Goal: Task Accomplishment & Management: Complete application form

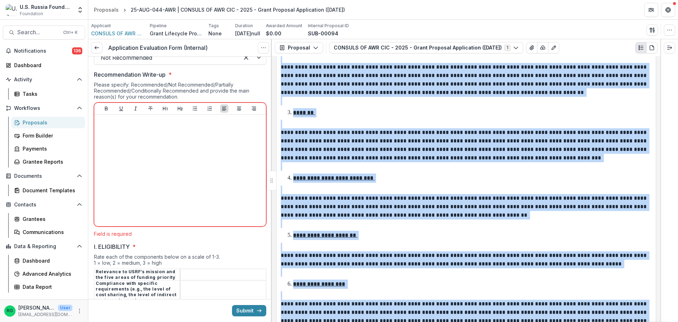
scroll to position [1511, 0]
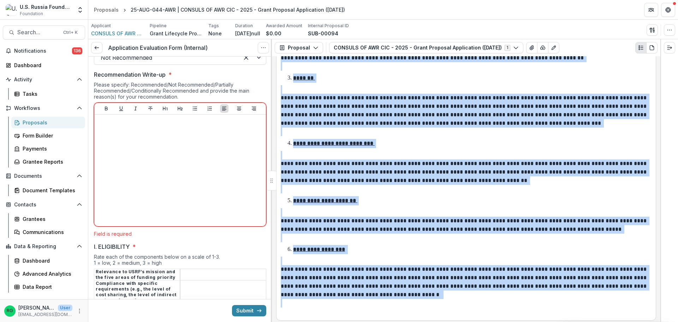
drag, startPoint x: 281, startPoint y: 74, endPoint x: 424, endPoint y: 307, distance: 273.3
click at [424, 307] on div "**********" at bounding box center [466, 107] width 380 height 426
copy div "**********"
click at [468, 196] on div "**********" at bounding box center [466, 115] width 371 height 402
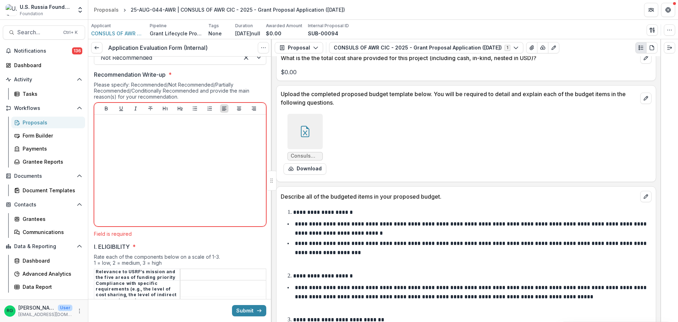
scroll to position [2993, 0]
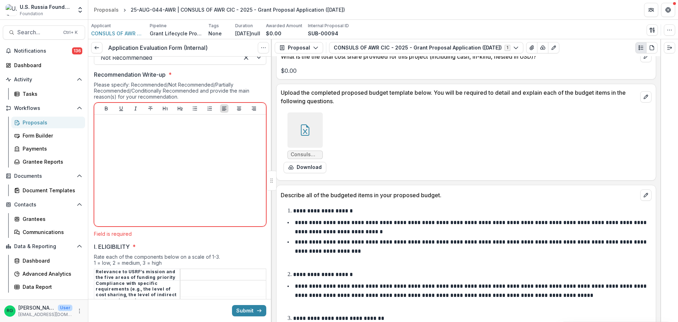
click at [300, 131] on icon at bounding box center [304, 129] width 11 height 11
click at [6, 321] on button "Close" at bounding box center [3, 326] width 6 height 8
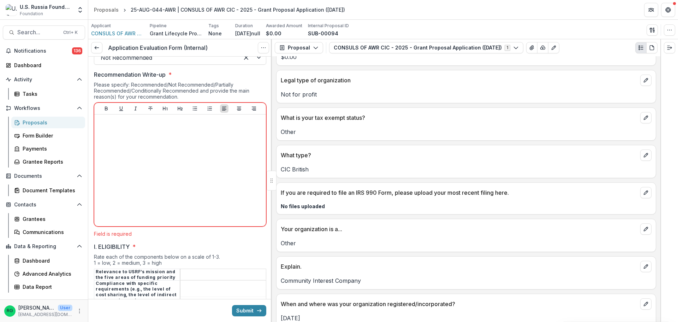
scroll to position [3699, 0]
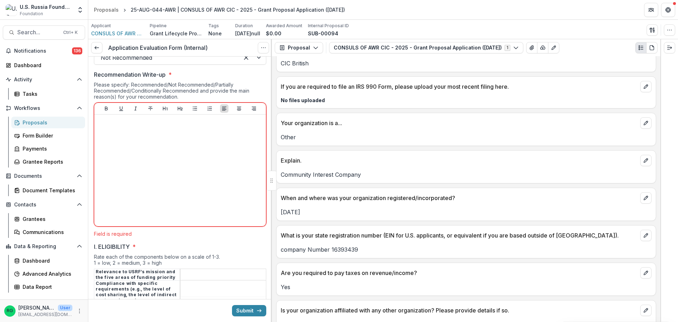
click at [318, 208] on p "[DATE]" at bounding box center [466, 212] width 371 height 8
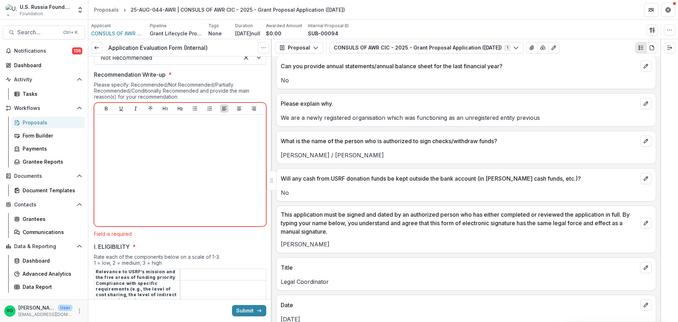
scroll to position [4782, 0]
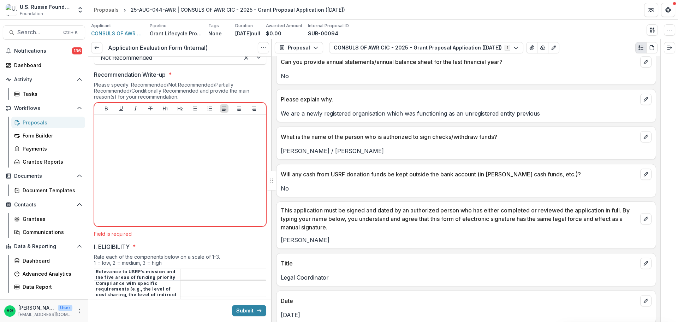
drag, startPoint x: 337, startPoint y: 233, endPoint x: 281, endPoint y: 234, distance: 55.8
click at [281, 235] on p "[PERSON_NAME]" at bounding box center [466, 239] width 371 height 8
copy p "[PERSON_NAME]"
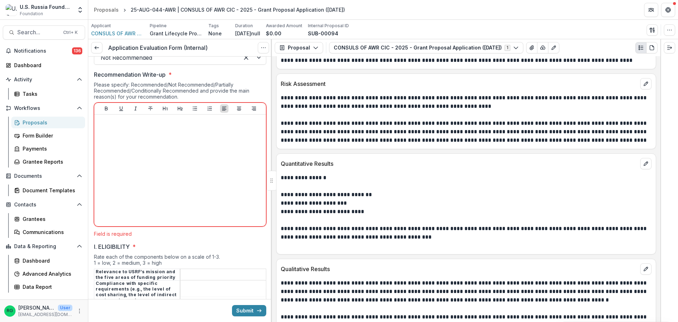
scroll to position [2099, 0]
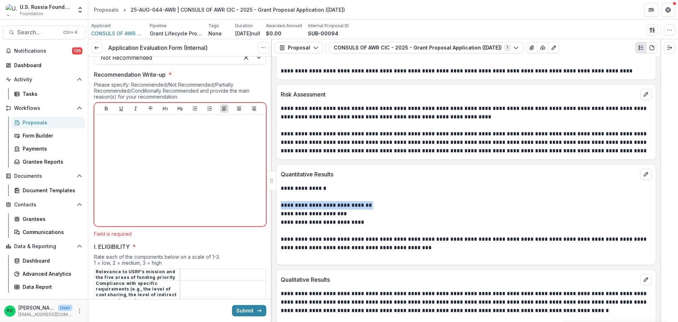
drag, startPoint x: 370, startPoint y: 207, endPoint x: 281, endPoint y: 207, distance: 89.0
click at [281, 207] on p "**********" at bounding box center [465, 205] width 369 height 8
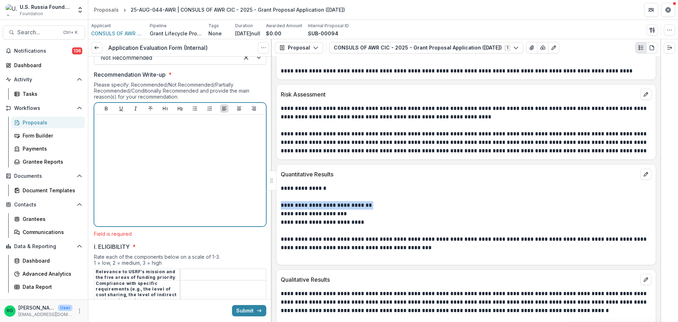
click at [103, 130] on div at bounding box center [180, 170] width 166 height 106
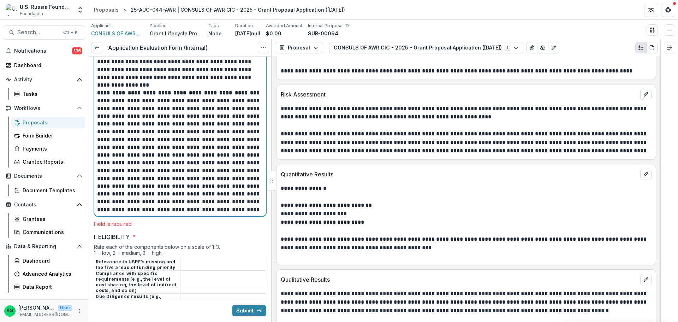
scroll to position [777, 0]
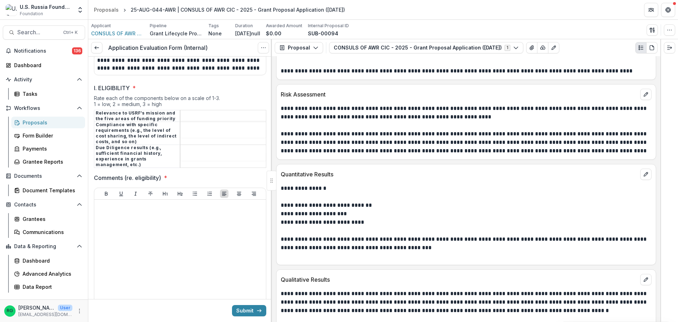
click at [193, 126] on tbody "Relevance to USRF’s mission and the five areas of funding priority Compliance w…" at bounding box center [180, 139] width 172 height 58
type input "*"
click at [198, 129] on input "I. ELIGIBILITY *" at bounding box center [222, 133] width 85 height 8
type input "*"
click at [186, 154] on input "I. ELIGIBILITY *" at bounding box center [222, 156] width 85 height 8
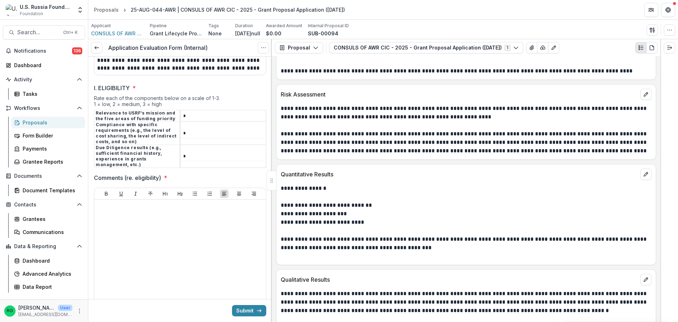
type input "*"
click at [123, 211] on div at bounding box center [180, 255] width 166 height 106
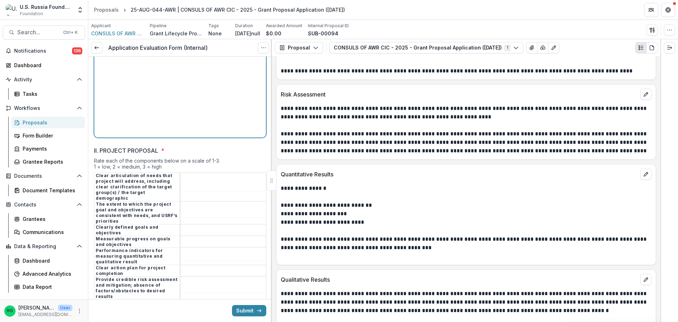
scroll to position [953, 0]
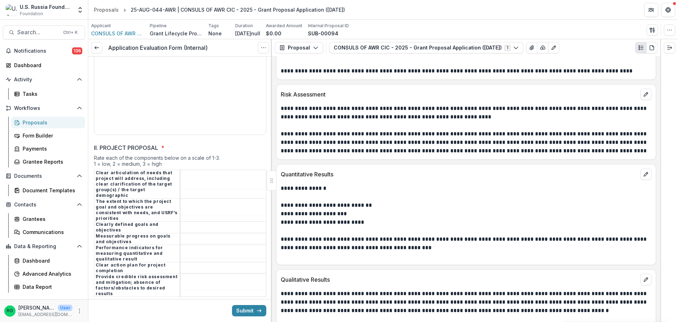
click at [210, 180] on input "II. PROJECT PROPOSAL *" at bounding box center [222, 184] width 85 height 8
type input "*"
click at [200, 206] on input "II. PROJECT PROPOSAL *" at bounding box center [222, 210] width 85 height 8
type input "*"
click at [203, 233] on td at bounding box center [223, 239] width 86 height 12
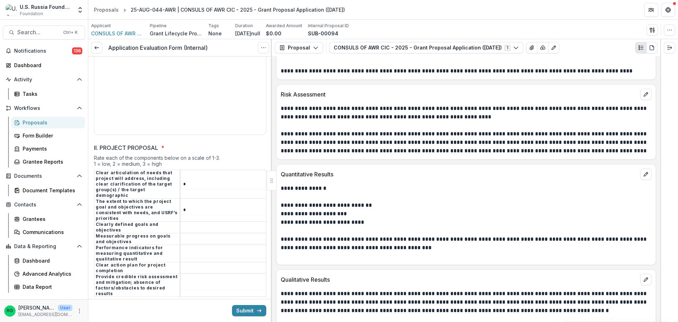
click at [198, 223] on input "II. PROJECT PROPOSAL *" at bounding box center [222, 227] width 85 height 8
type input "*"
click at [198, 235] on input "II. PROJECT PROPOSAL *" at bounding box center [222, 239] width 85 height 8
type input "*"
click at [196, 249] on input "II. PROJECT PROPOSAL *" at bounding box center [222, 253] width 85 height 8
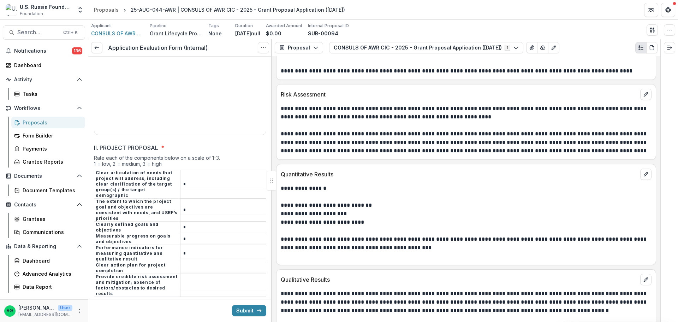
type input "*"
click at [186, 262] on td at bounding box center [223, 268] width 86 height 12
click at [191, 264] on input "II. PROJECT PROPOSAL *" at bounding box center [222, 268] width 85 height 8
type input "*"
click at [187, 281] on input "II. PROJECT PROPOSAL *" at bounding box center [222, 285] width 85 height 8
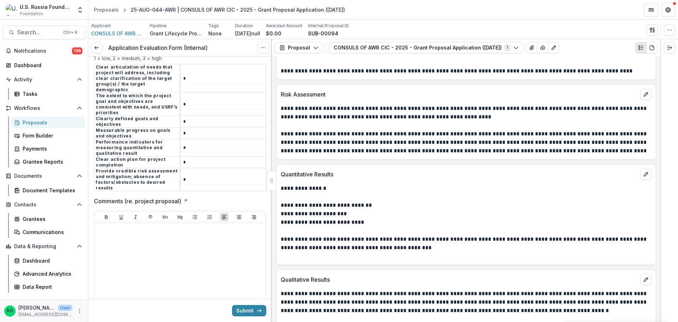
scroll to position [1059, 0]
type input "*"
click at [113, 225] on p at bounding box center [180, 229] width 166 height 8
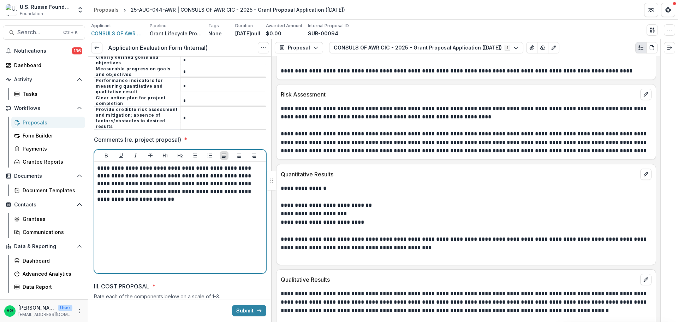
scroll to position [1236, 0]
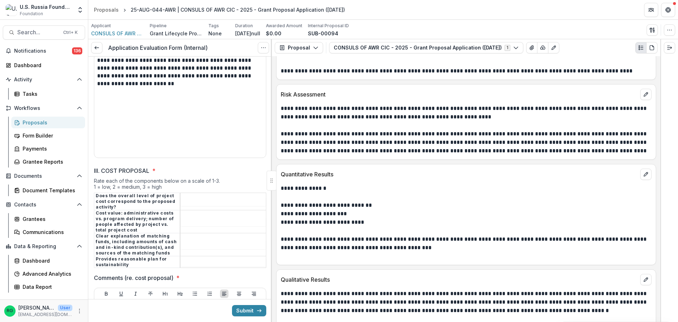
click at [187, 197] on input "III. COST PROPOSAL *" at bounding box center [222, 201] width 85 height 8
type input "*"
click at [193, 217] on input "III. COST PROPOSAL *" at bounding box center [222, 221] width 85 height 8
type input "*"
click at [198, 240] on input "III. COST PROPOSAL *" at bounding box center [222, 244] width 85 height 8
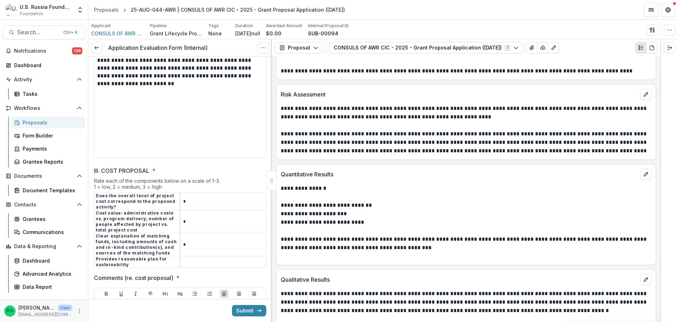
type input "*"
click at [194, 258] on input "III. COST PROPOSAL *" at bounding box center [222, 262] width 85 height 8
type input "*"
click at [143, 302] on p at bounding box center [180, 306] width 166 height 8
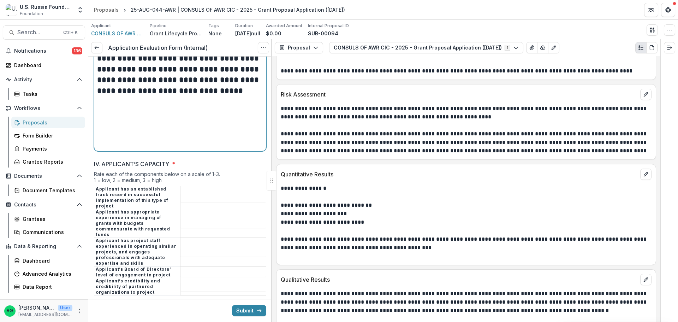
scroll to position [1518, 0]
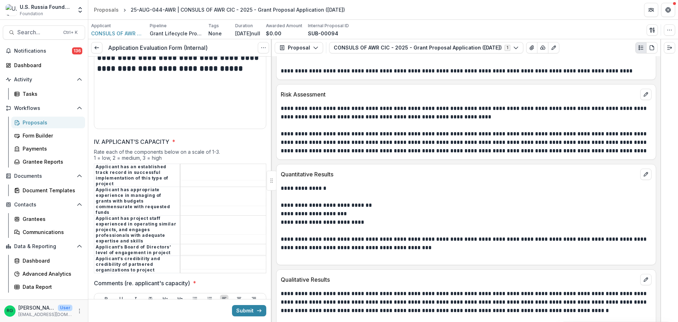
click at [193, 171] on input "IV. APPLICANT’S CAPACITY *" at bounding box center [222, 175] width 85 height 8
type input "*"
click at [198, 197] on input "IV. APPLICANT’S CAPACITY *" at bounding box center [222, 201] width 85 height 8
type input "*"
click at [191, 226] on input "IV. APPLICANT’S CAPACITY *" at bounding box center [222, 230] width 85 height 8
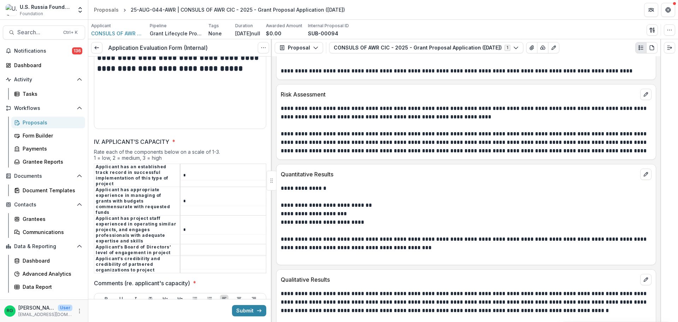
type input "*"
click at [188, 246] on input "IV. APPLICANT’S CAPACITY *" at bounding box center [222, 250] width 85 height 8
type input "*"
click at [187, 260] on input "IV. APPLICANT’S CAPACITY *" at bounding box center [222, 264] width 85 height 8
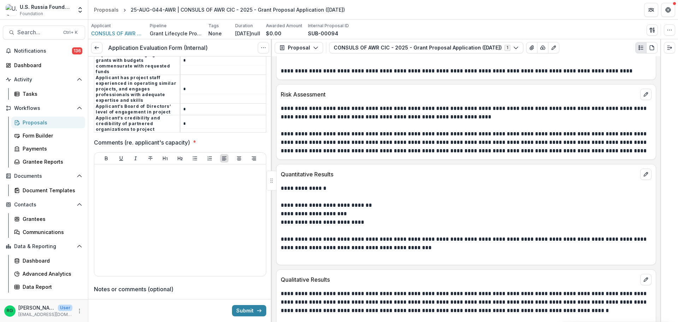
scroll to position [1659, 0]
type input "*"
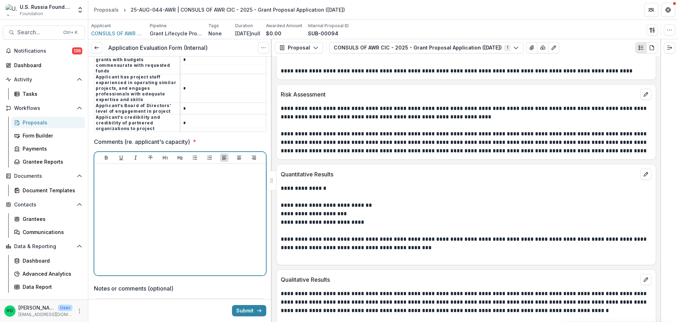
click at [130, 166] on div at bounding box center [180, 219] width 166 height 106
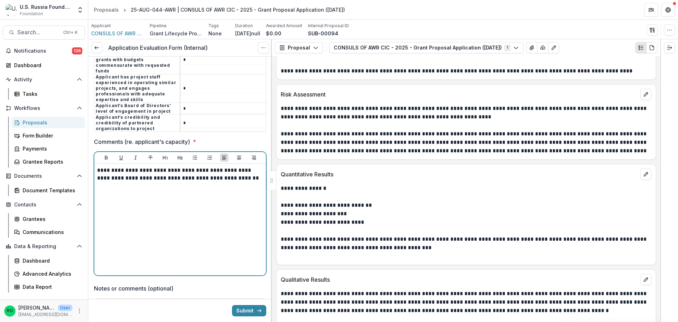
click at [133, 220] on div "**********" at bounding box center [180, 219] width 166 height 106
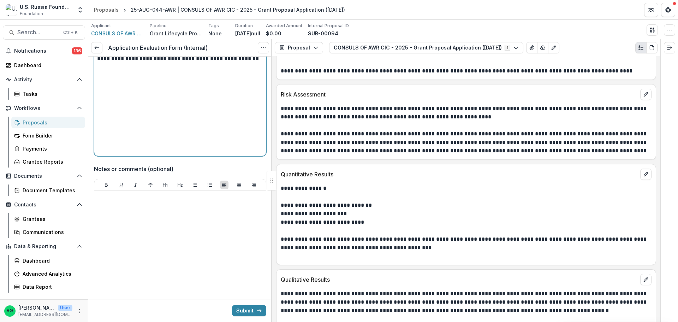
scroll to position [1785, 0]
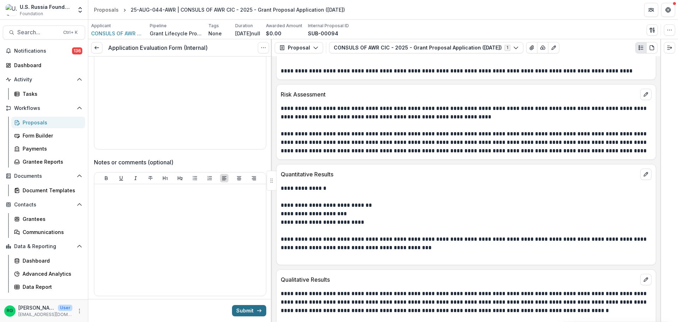
click at [247, 309] on button "Submit" at bounding box center [249, 310] width 34 height 11
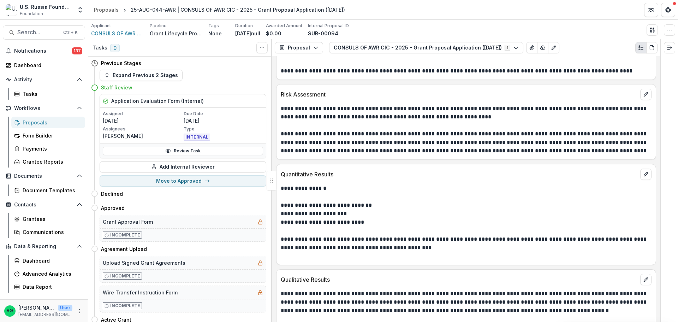
click at [26, 120] on div "Proposals" at bounding box center [51, 122] width 57 height 7
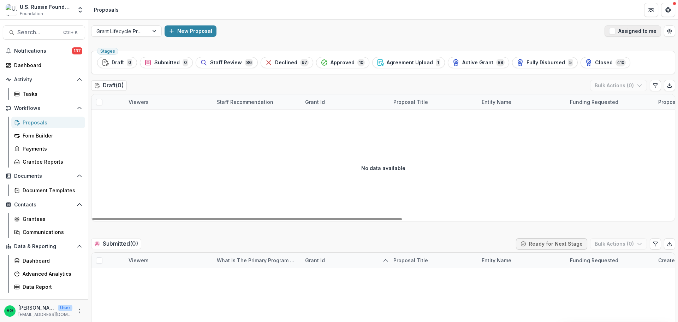
click at [610, 29] on span "button" at bounding box center [612, 31] width 6 height 6
click at [76, 310] on button "More" at bounding box center [79, 310] width 8 height 8
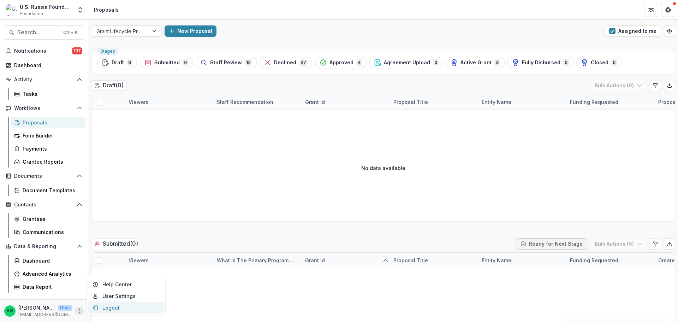
click at [105, 305] on button "Logout" at bounding box center [126, 307] width 76 height 12
